Goal: Task Accomplishment & Management: Complete application form

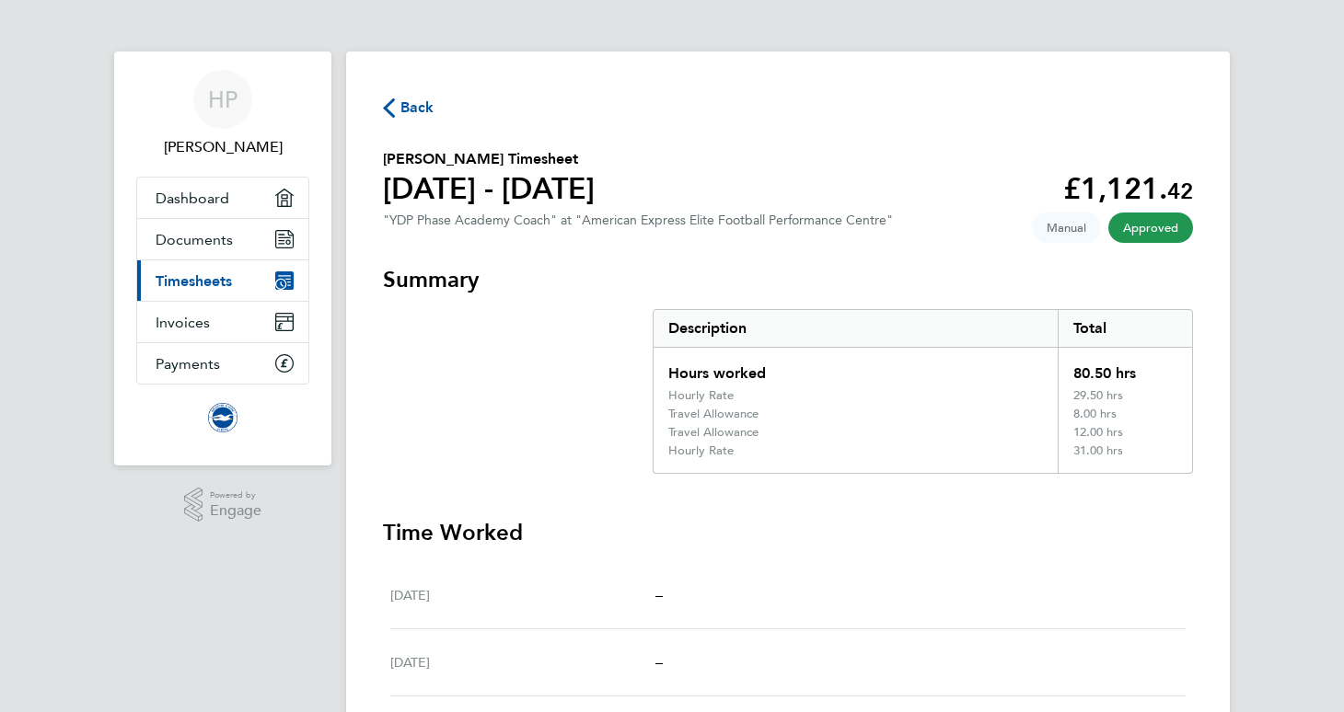
click at [409, 117] on span "Back" at bounding box center [417, 108] width 34 height 22
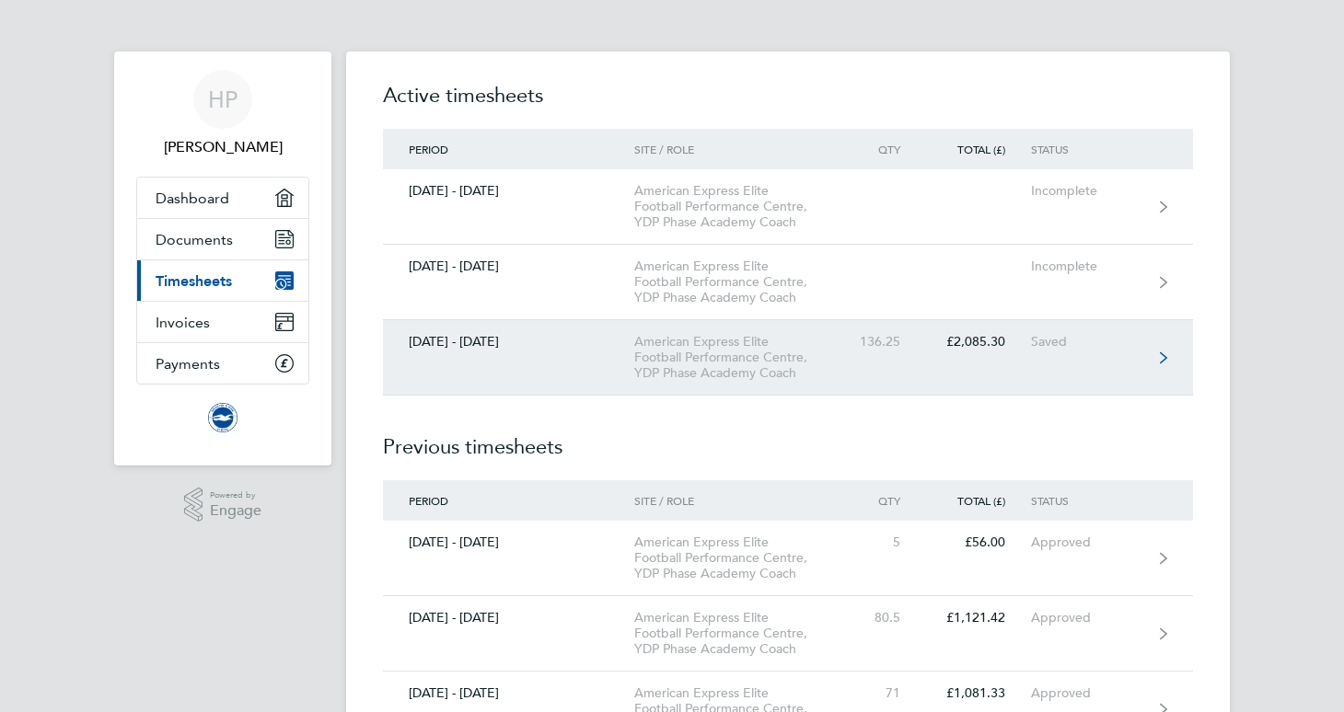
click at [1098, 367] on link "[DATE] - [DATE] American Express Elite Football Performance Centre, YDP Phase A…" at bounding box center [788, 357] width 810 height 75
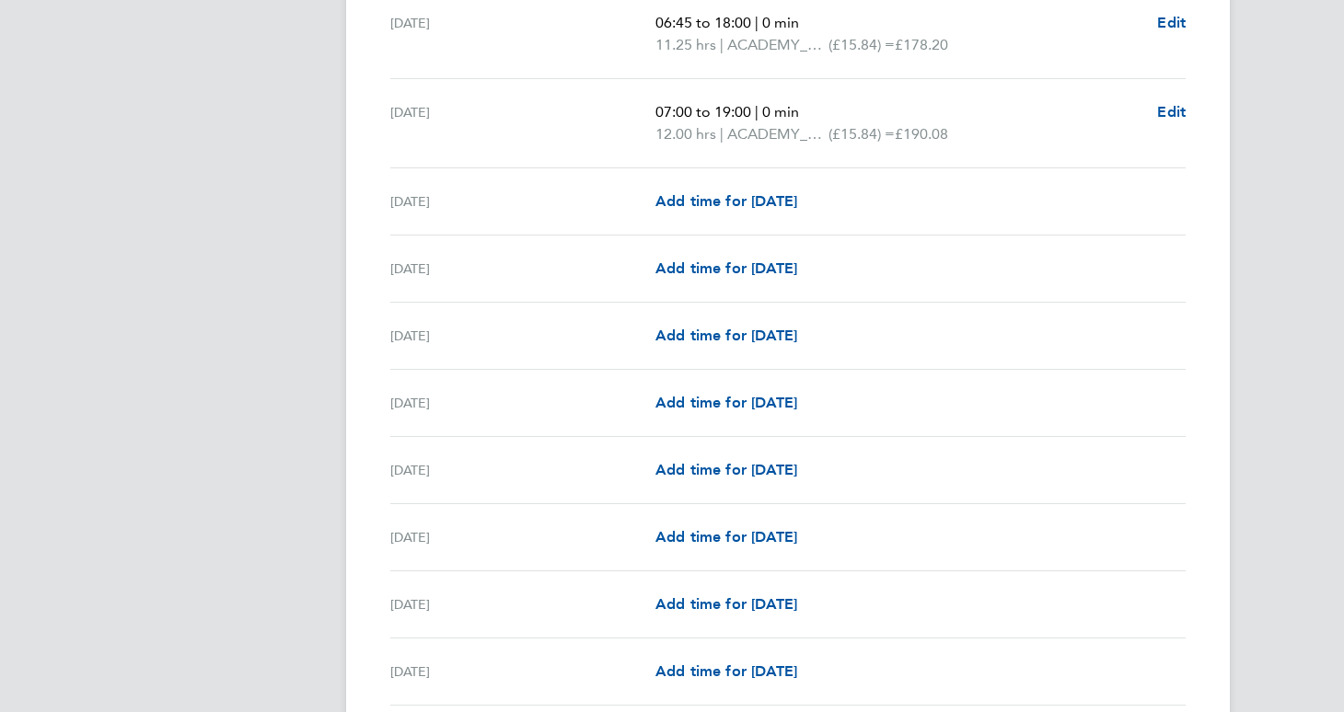
scroll to position [2359, 0]
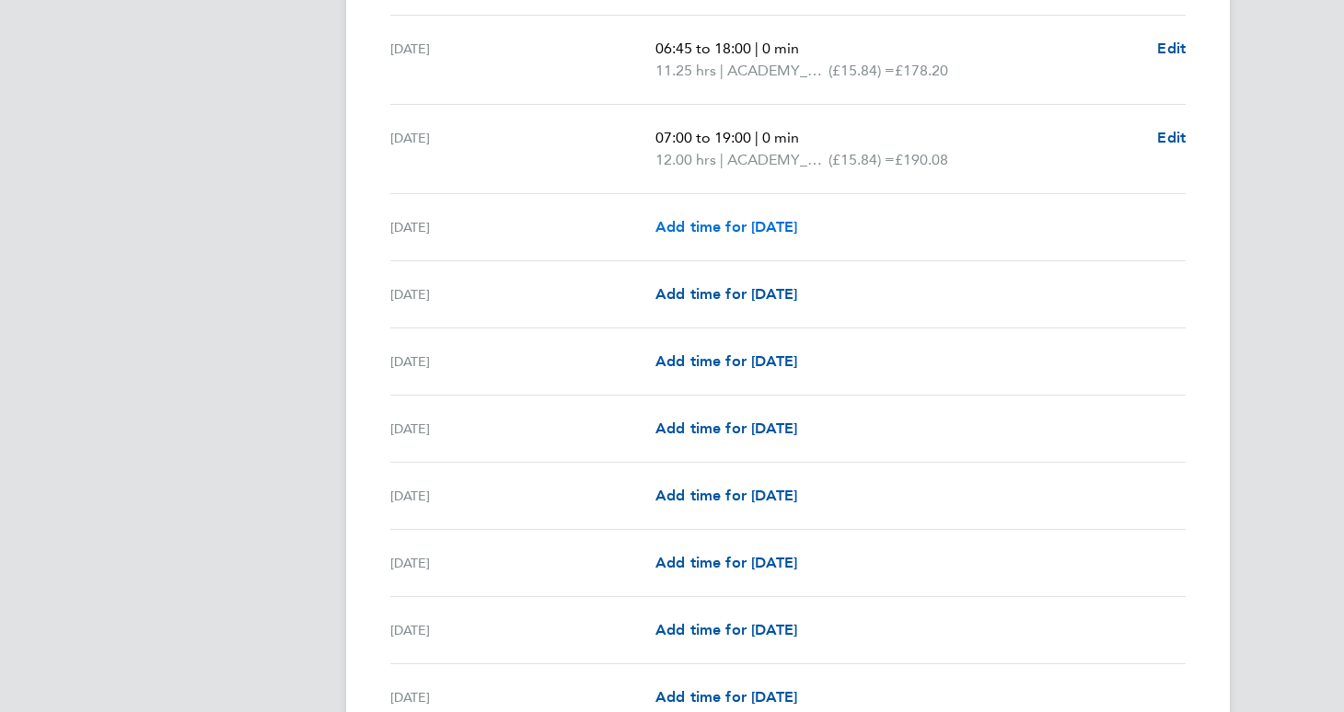
click at [709, 221] on span "Add time for [DATE]" at bounding box center [726, 226] width 142 height 17
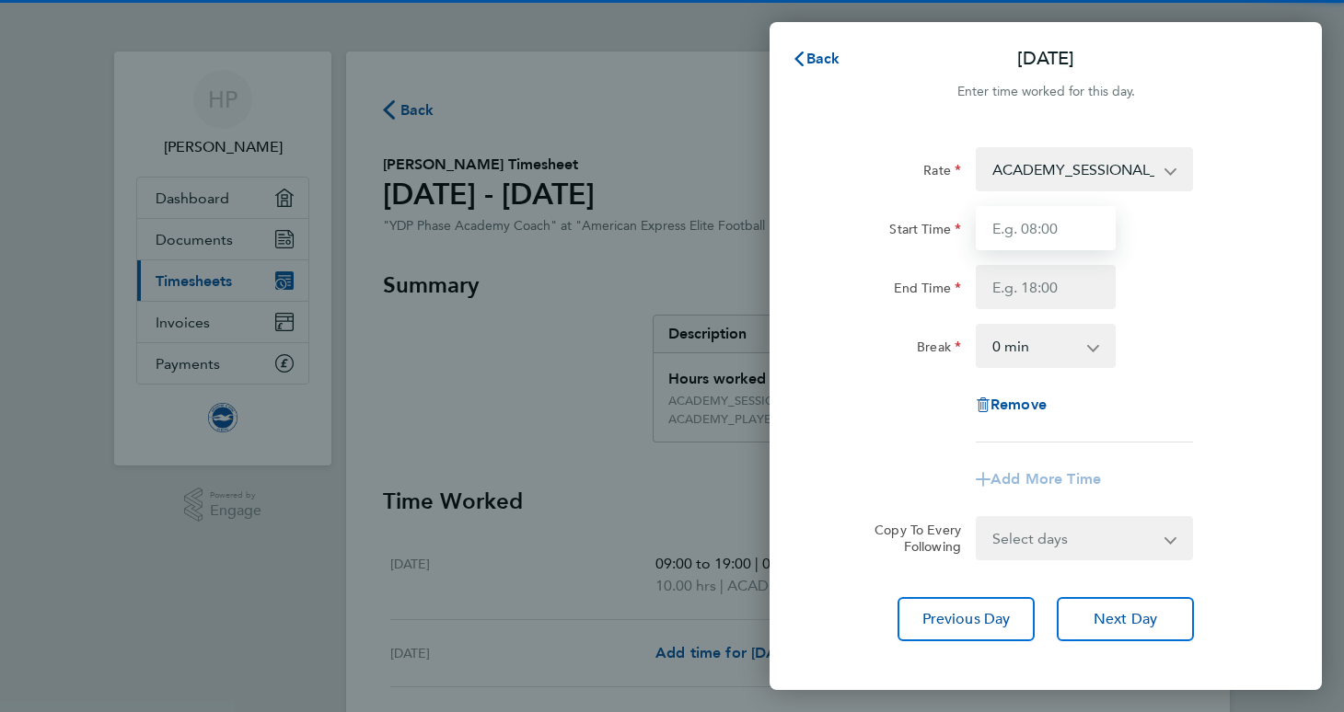
click at [994, 212] on input "Start Time" at bounding box center [1046, 228] width 140 height 44
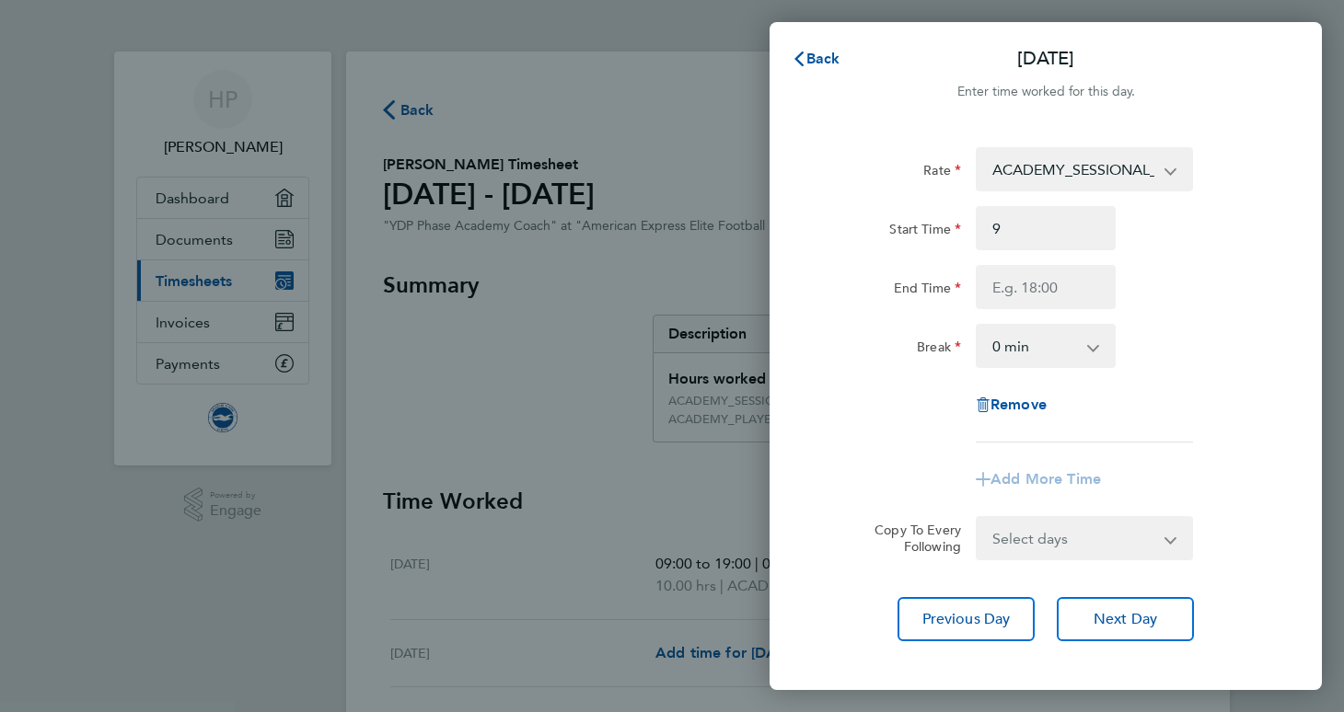
type input "09:00"
click at [1182, 305] on div "End Time" at bounding box center [1046, 287] width 464 height 44
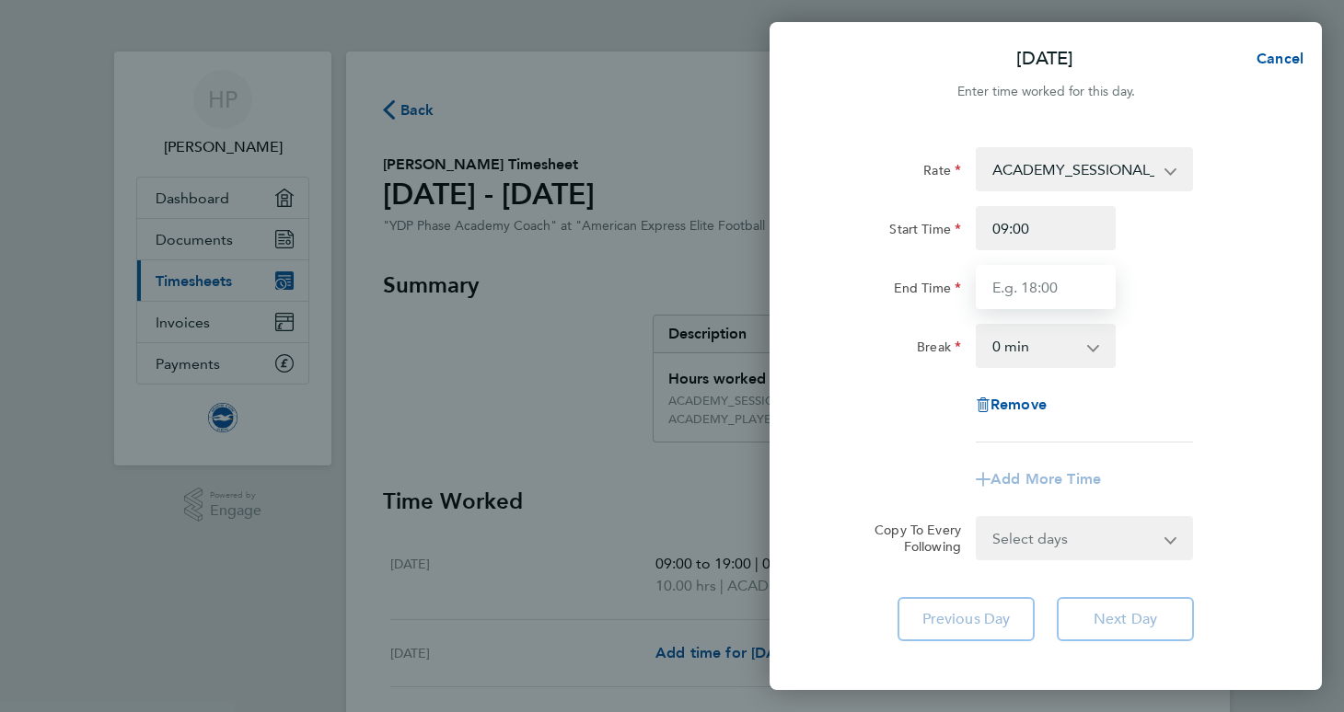
click at [1037, 304] on input "End Time" at bounding box center [1046, 287] width 140 height 44
type input "19:00"
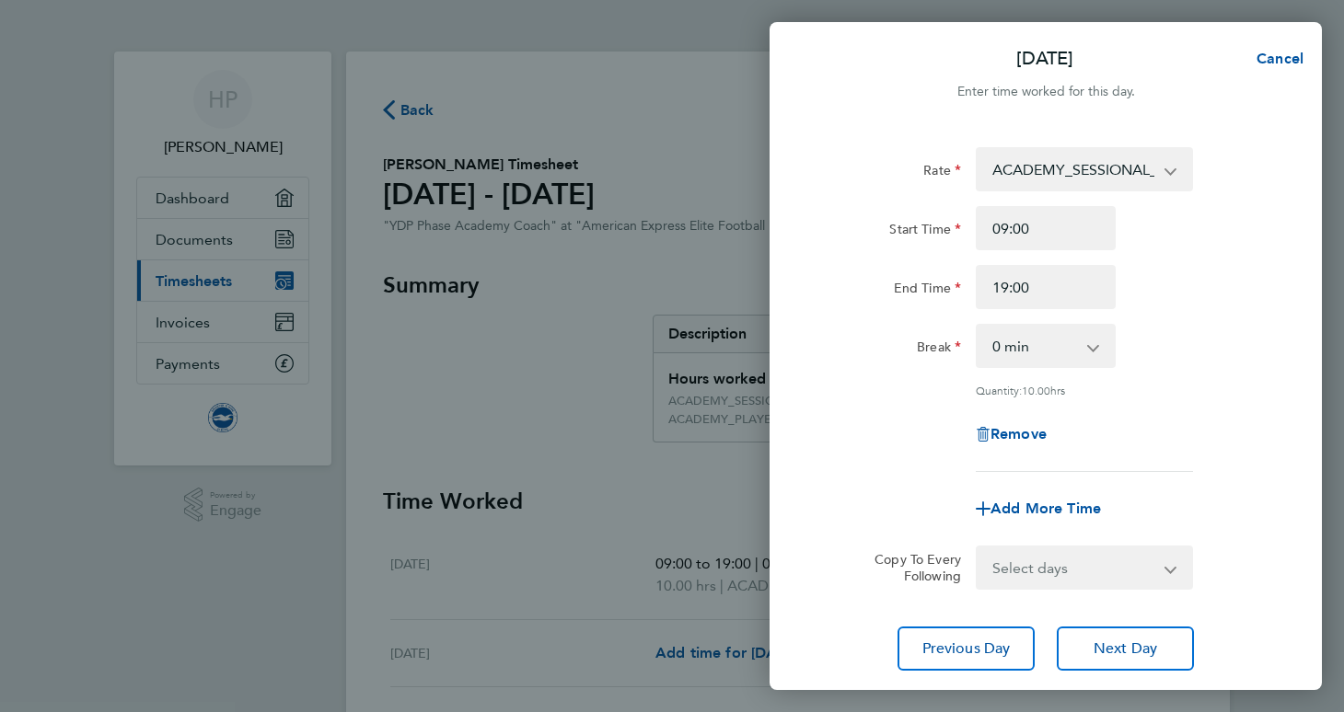
click at [1243, 337] on div "Break 0 min 15 min 30 min 45 min 60 min 75 min 90 min" at bounding box center [1046, 346] width 464 height 44
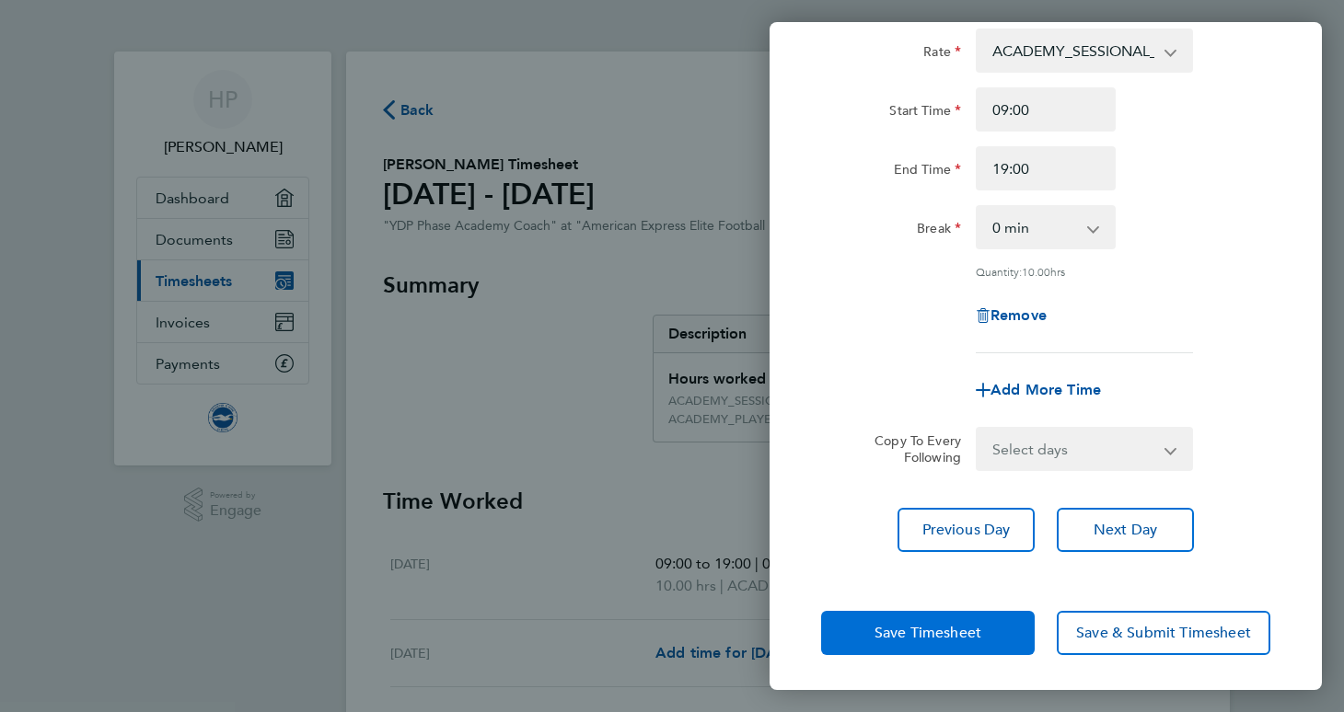
click at [920, 653] on button "Save Timesheet" at bounding box center [928, 633] width 214 height 44
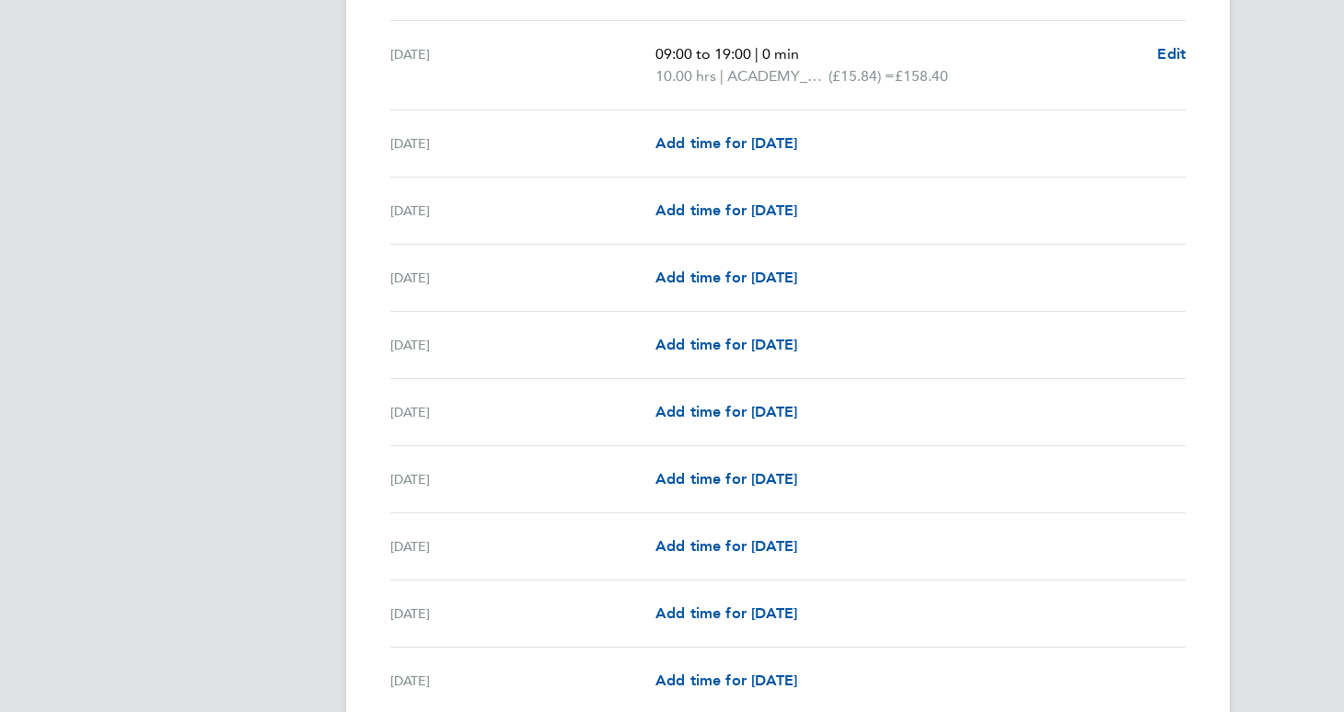
scroll to position [2536, 0]
